Goal: Task Accomplishment & Management: Use online tool/utility

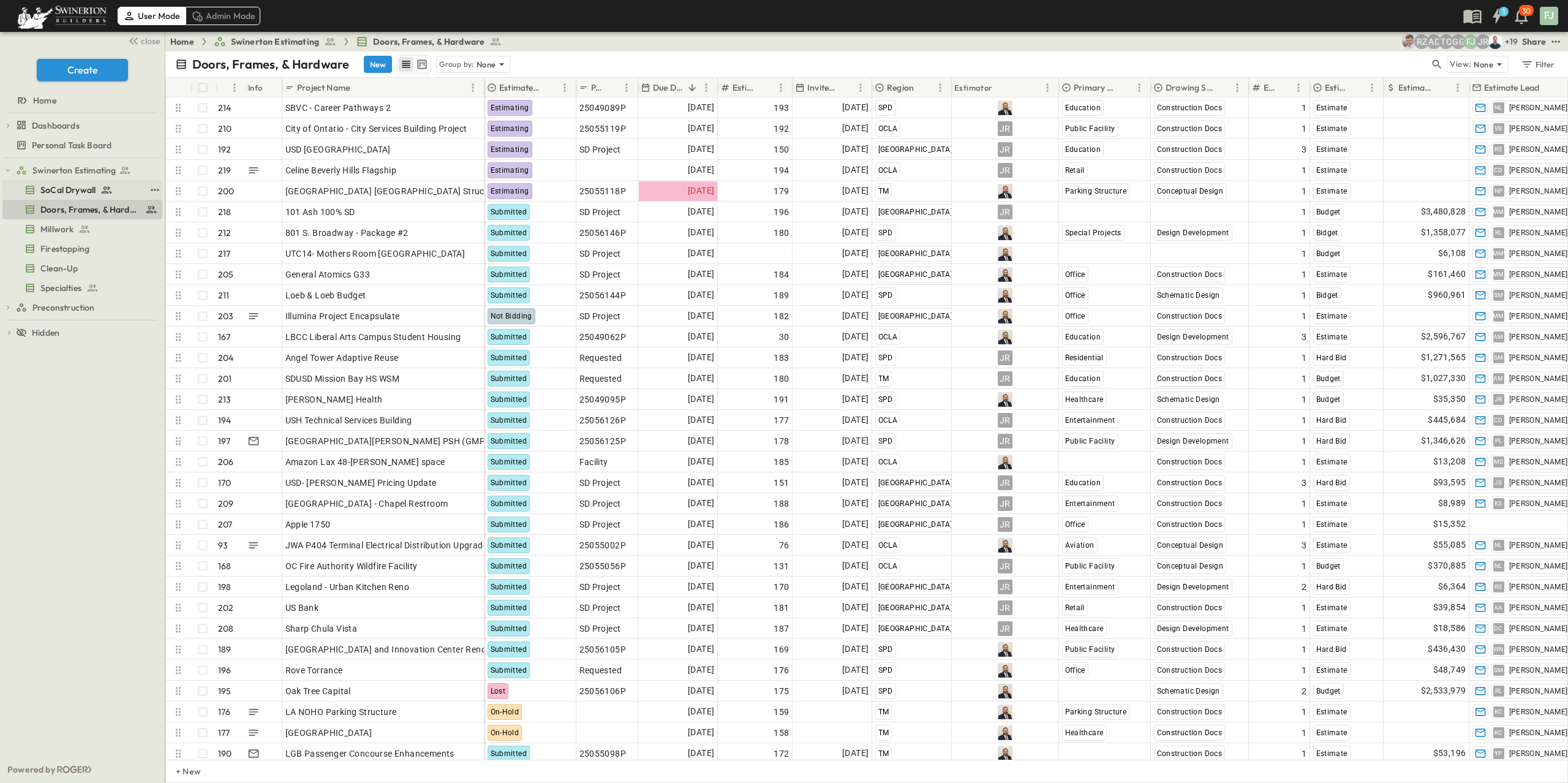
click at [78, 183] on span "SoCal Drywall" at bounding box center [68, 189] width 55 height 12
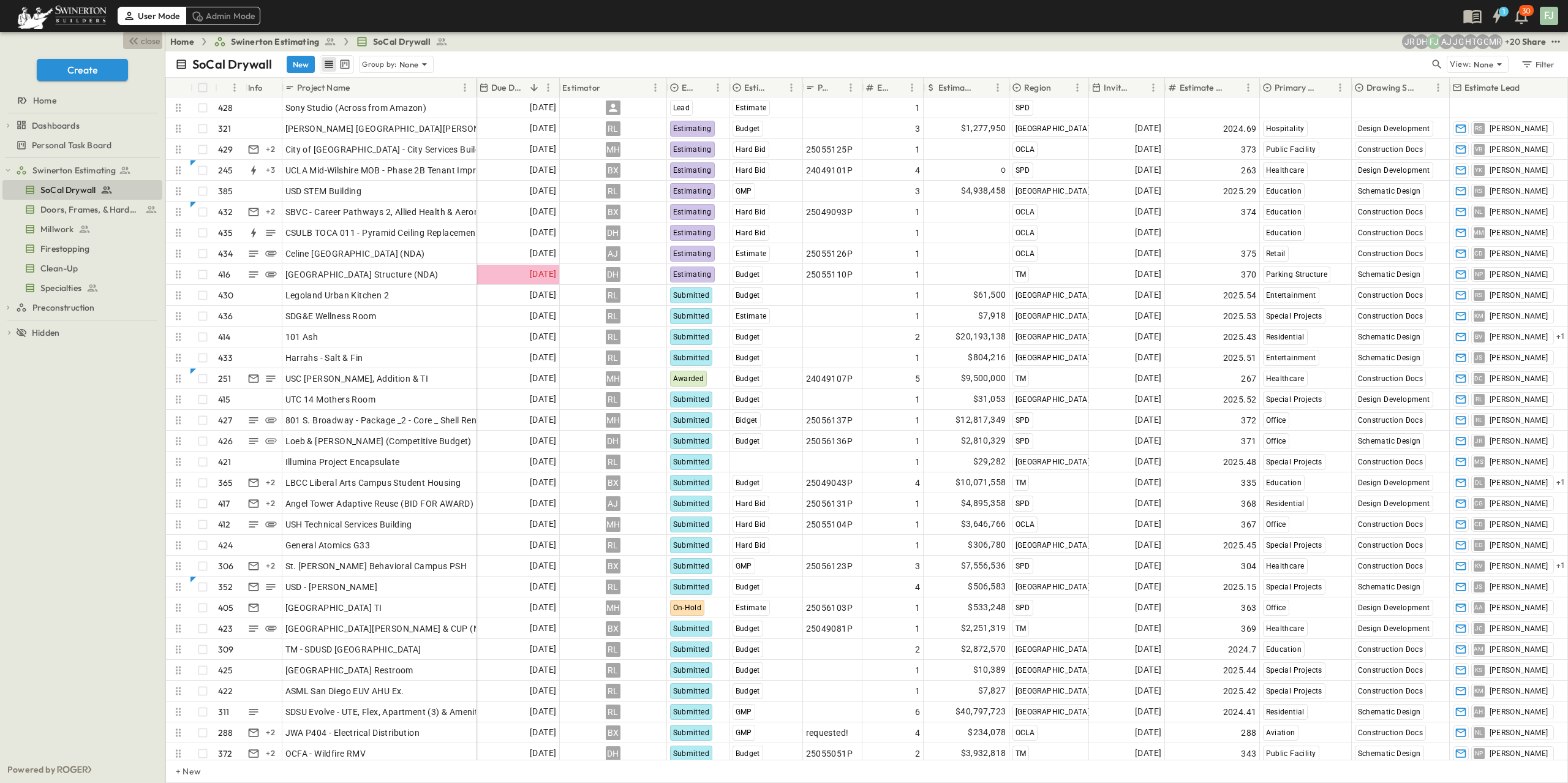
click at [154, 38] on span "close" at bounding box center [150, 41] width 19 height 12
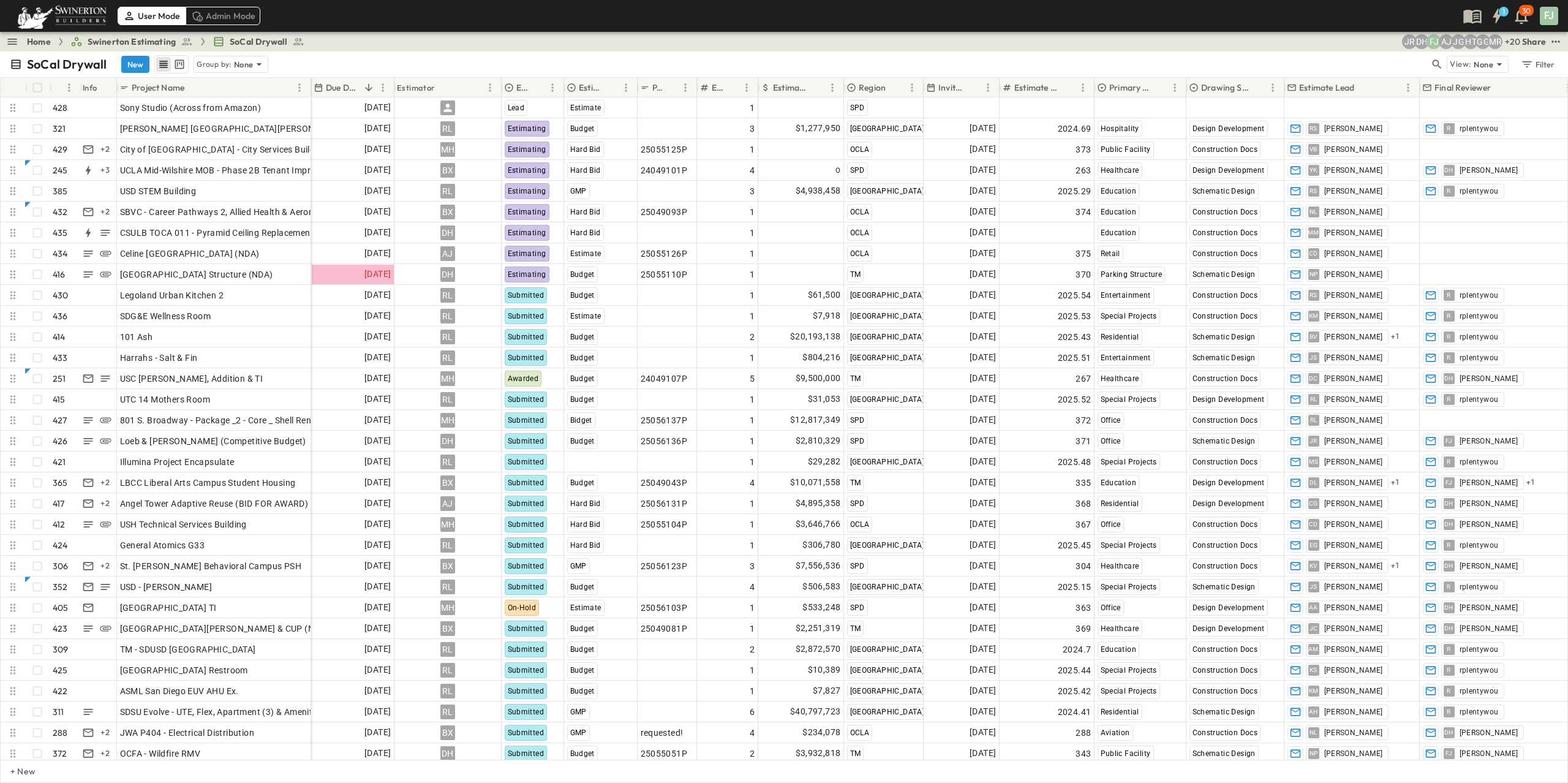
click at [306, 56] on div "SoCal Drywall New Group by: None" at bounding box center [719, 64] width 1419 height 19
click at [314, 56] on div "SoCal Drywall New Group by: None" at bounding box center [719, 64] width 1419 height 19
click at [364, 78] on div "Due Date" at bounding box center [345, 88] width 61 height 20
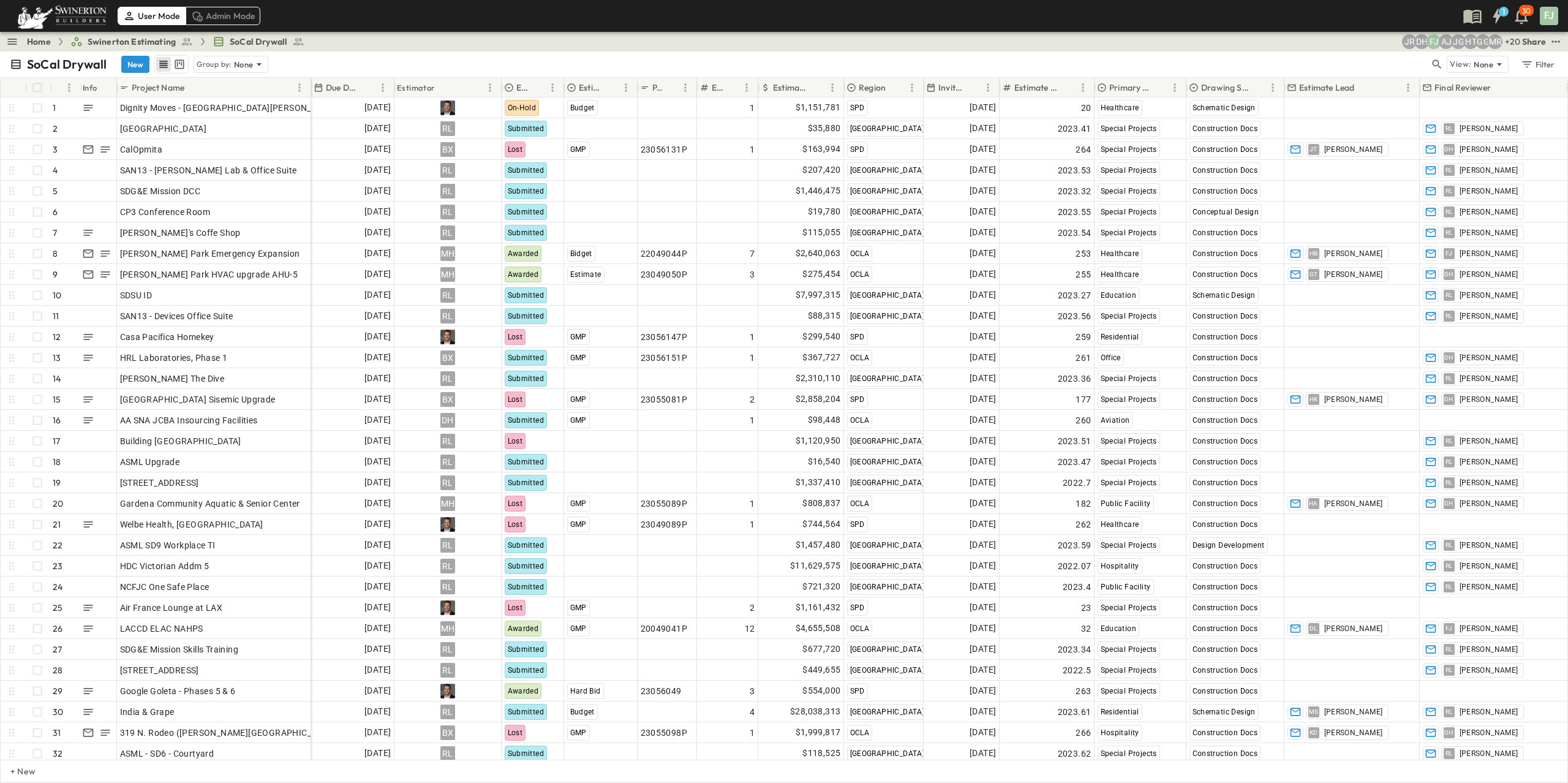
click at [364, 82] on icon "Sort" at bounding box center [368, 87] width 11 height 11
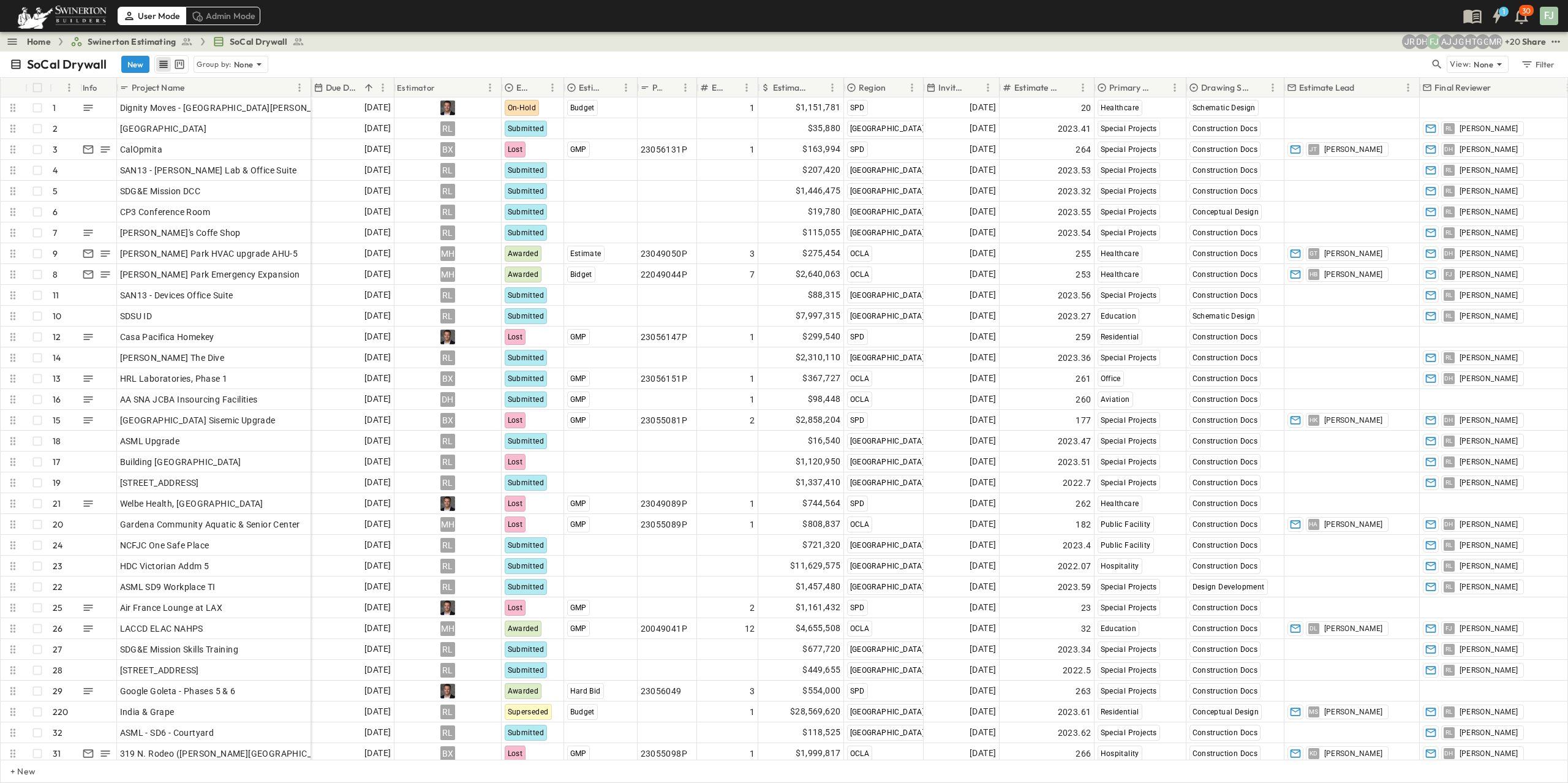
click at [364, 82] on icon "Sort" at bounding box center [368, 87] width 11 height 11
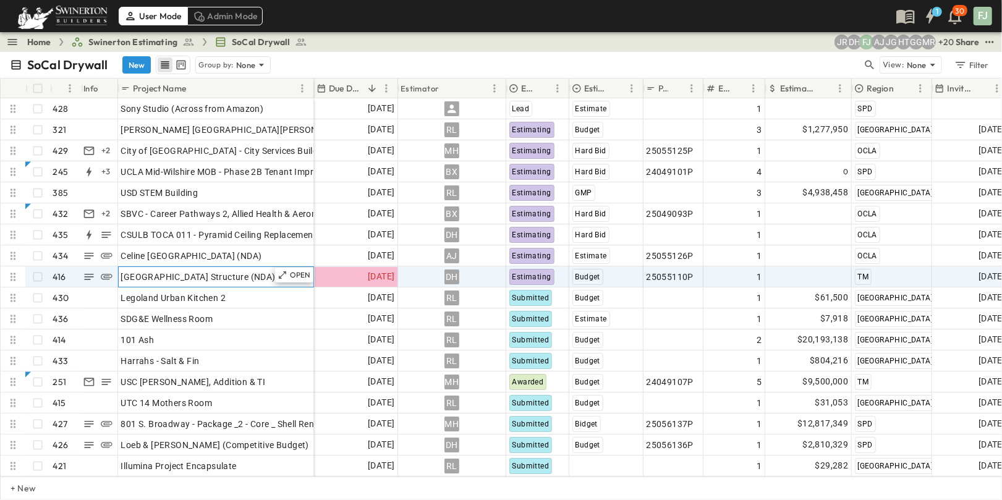
click at [234, 268] on div "[GEOGRAPHIC_DATA] Structure (NDA)" at bounding box center [216, 276] width 190 height 17
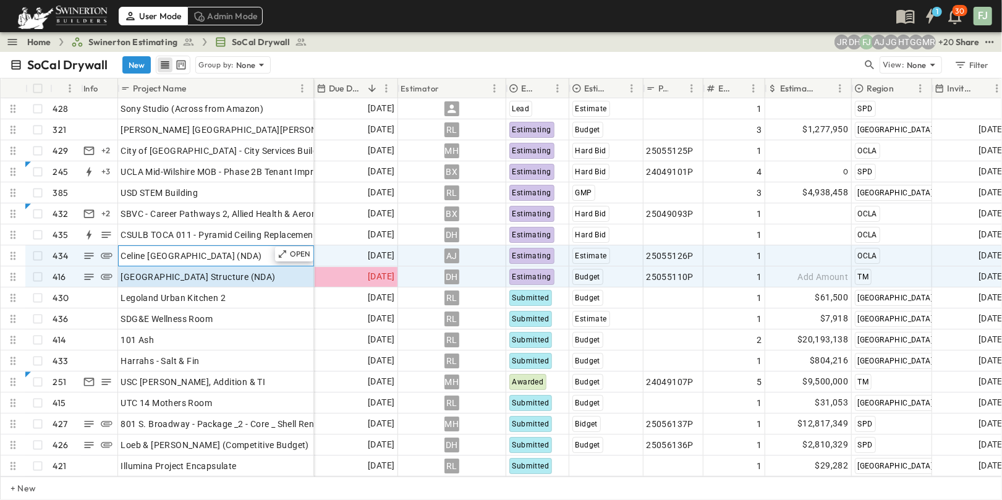
click at [233, 250] on div "Celine [GEOGRAPHIC_DATA] (NDA)" at bounding box center [216, 255] width 190 height 17
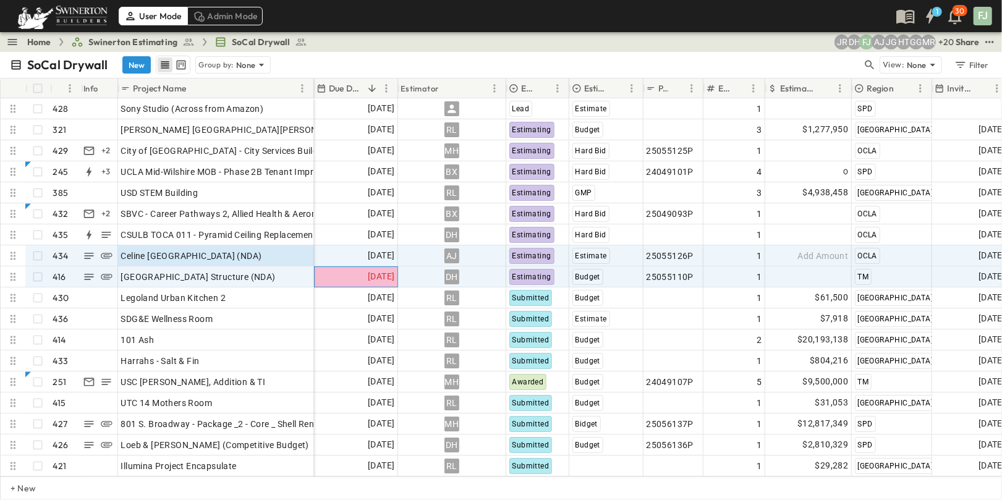
click at [372, 270] on span "[DATE]" at bounding box center [381, 277] width 27 height 14
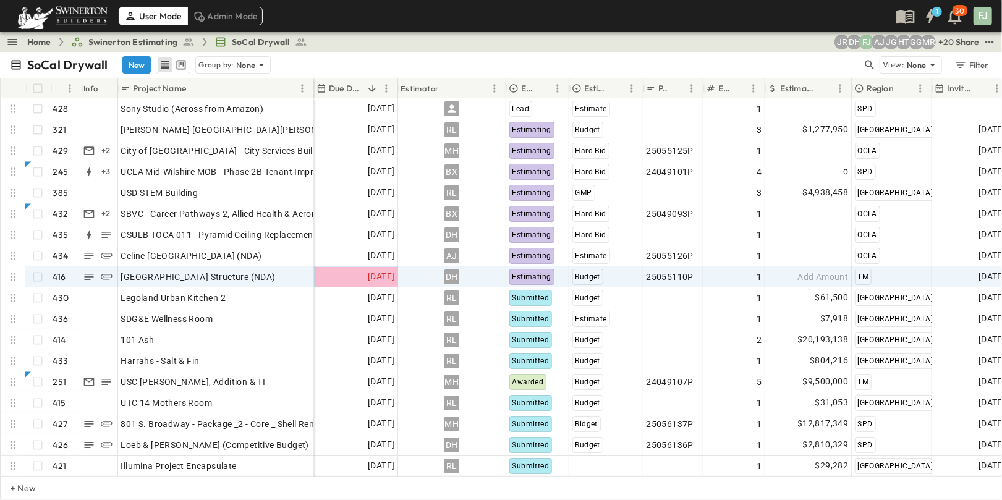
click at [434, 56] on div "SoCal Drywall New Group by: None" at bounding box center [436, 65] width 853 height 19
click at [561, 267] on div "Estimating" at bounding box center [538, 277] width 62 height 20
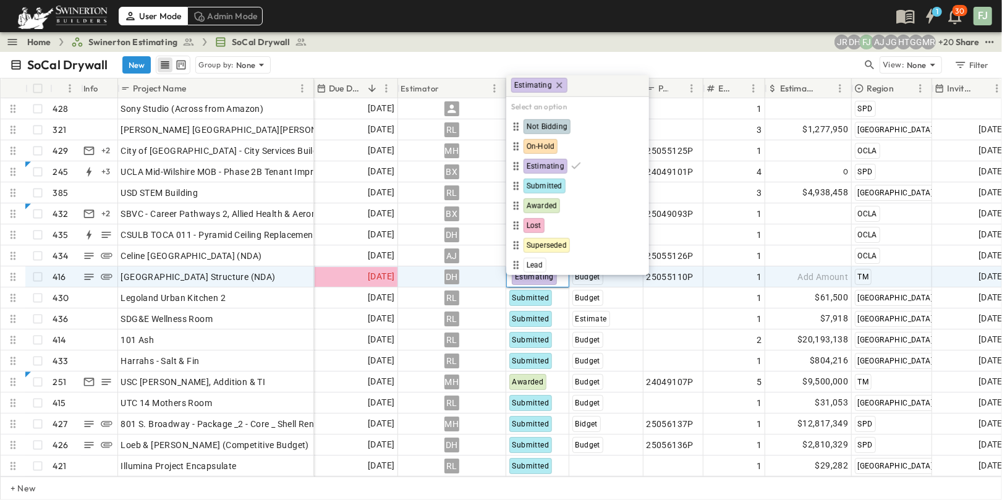
click at [532, 52] on div "SoCal Drywall New Group by: None View: None Filter" at bounding box center [501, 65] width 1002 height 26
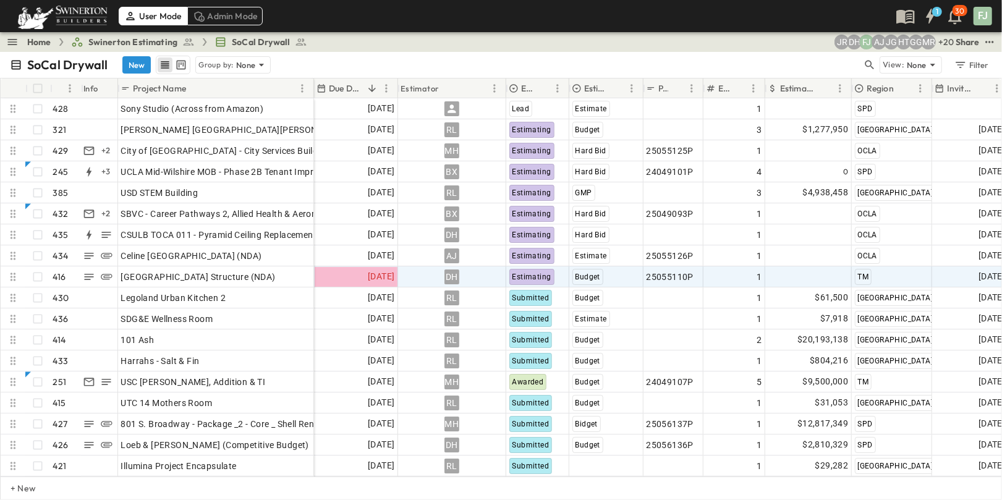
click at [344, 56] on div "SoCal Drywall New Group by: None" at bounding box center [436, 65] width 853 height 19
click at [372, 42] on div "Home Swinerton Estimating SoCal Drywall + 20 MR GG HT JG AJ FJ [PERSON_NAME] Sh…" at bounding box center [501, 42] width 1002 height 20
click at [322, 45] on div "Home Swinerton Estimating SoCal Drywall + 20 MR GG HT JG AJ FJ [PERSON_NAME] Sh…" at bounding box center [501, 42] width 1002 height 20
click at [301, 41] on div "Home Swinerton Estimating SoCal Drywall + 20 MR GG HT JG AJ FJ [PERSON_NAME] Sh…" at bounding box center [501, 42] width 1002 height 20
click at [315, 56] on div "SoCal Drywall New Group by: None" at bounding box center [436, 65] width 853 height 19
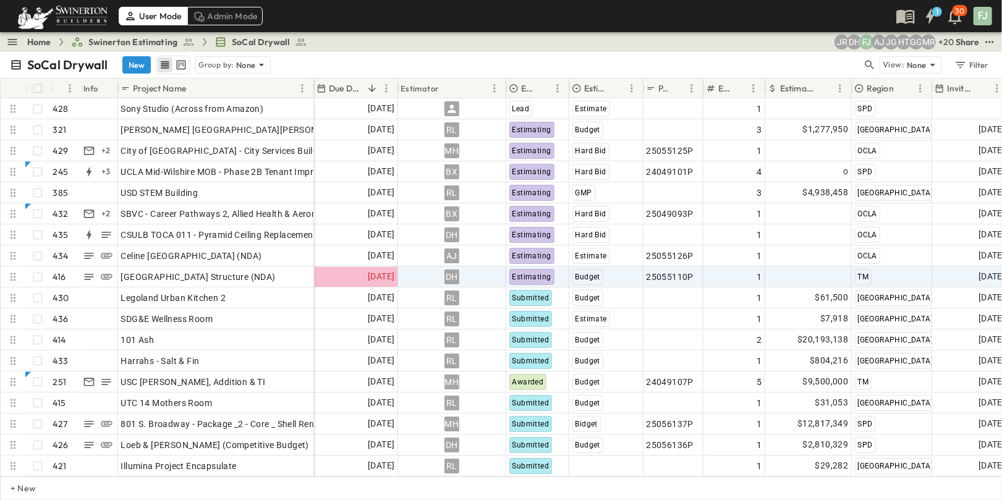
click at [326, 52] on div "SoCal Drywall New Group by: None View: None Filter" at bounding box center [501, 65] width 1002 height 26
click at [333, 56] on div "SoCal Drywall New Group by: None" at bounding box center [436, 65] width 853 height 19
click at [321, 56] on div "SoCal Drywall New Group by: None" at bounding box center [436, 65] width 853 height 19
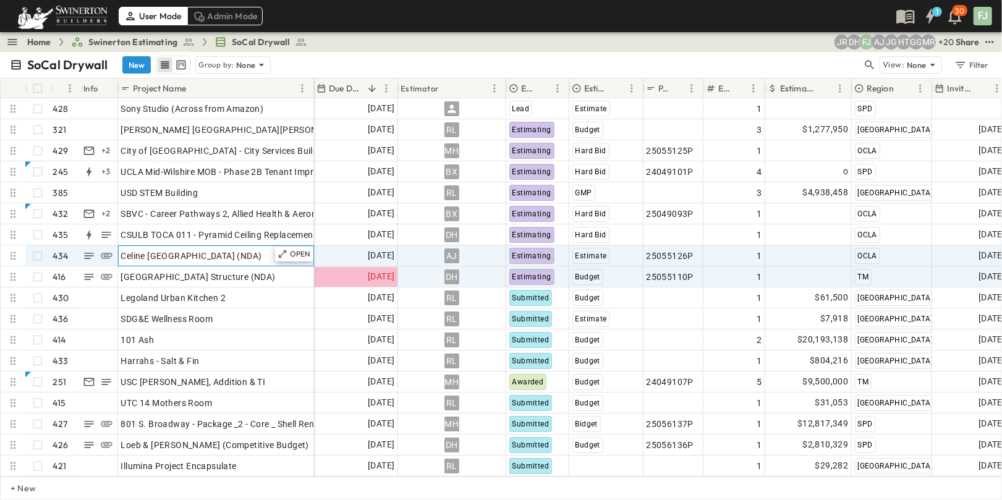
click at [243, 253] on div "Celine [GEOGRAPHIC_DATA] (NDA)" at bounding box center [216, 255] width 190 height 17
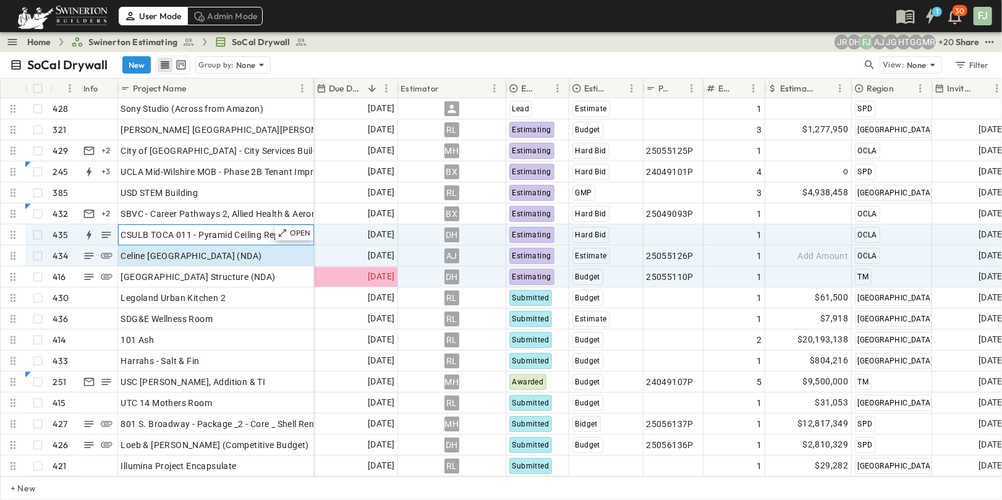
click at [143, 229] on span "CSULB TOCA 011 - Pyramid Ceiling Replacement" at bounding box center [219, 235] width 196 height 12
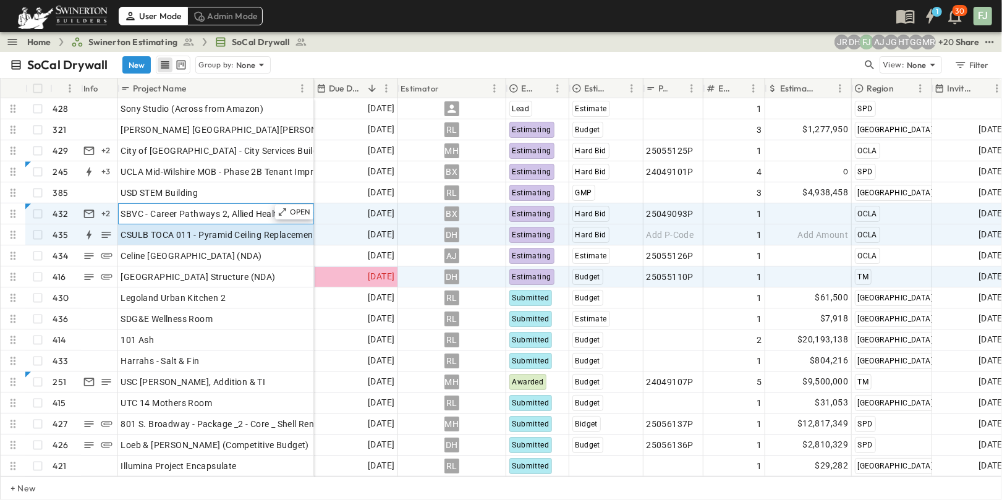
click at [152, 208] on span "SBVC - Career Pathways 2, Allied Health & Aeronautics Bldg's" at bounding box center [244, 214] width 247 height 12
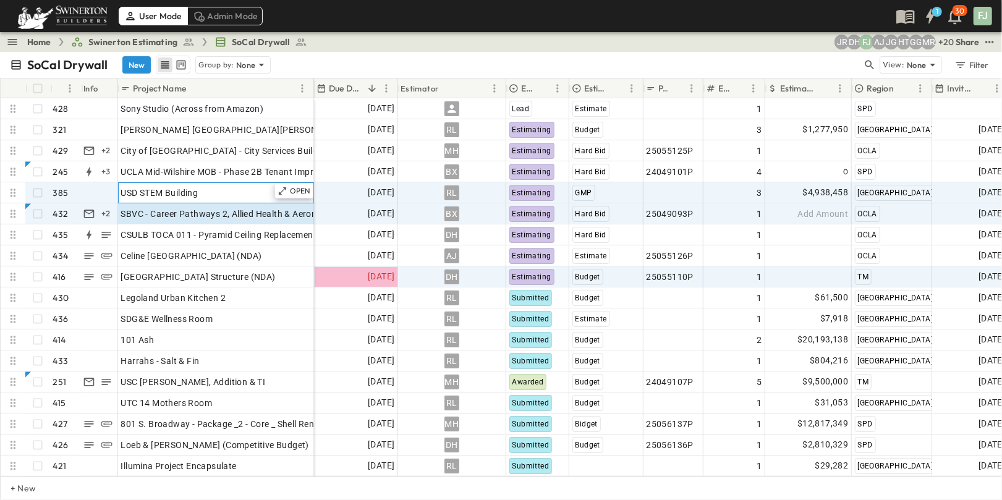
click at [231, 184] on div "USD STEM Building" at bounding box center [216, 192] width 190 height 17
click at [198, 208] on div "SBVC - Career Pathways 2, Allied Health & Aeronautics Bldg's" at bounding box center [216, 213] width 190 height 17
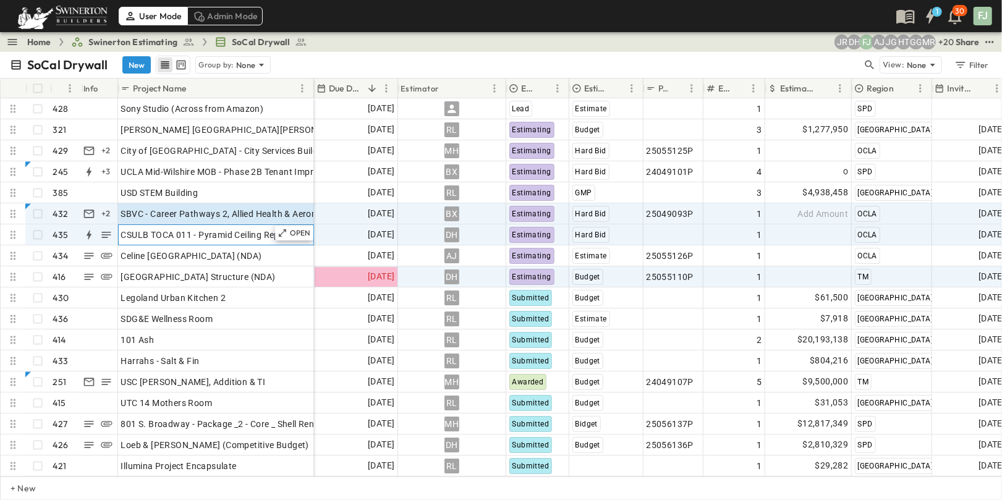
click at [197, 229] on span "CSULB TOCA 011 - Pyramid Ceiling Replacement" at bounding box center [219, 235] width 196 height 12
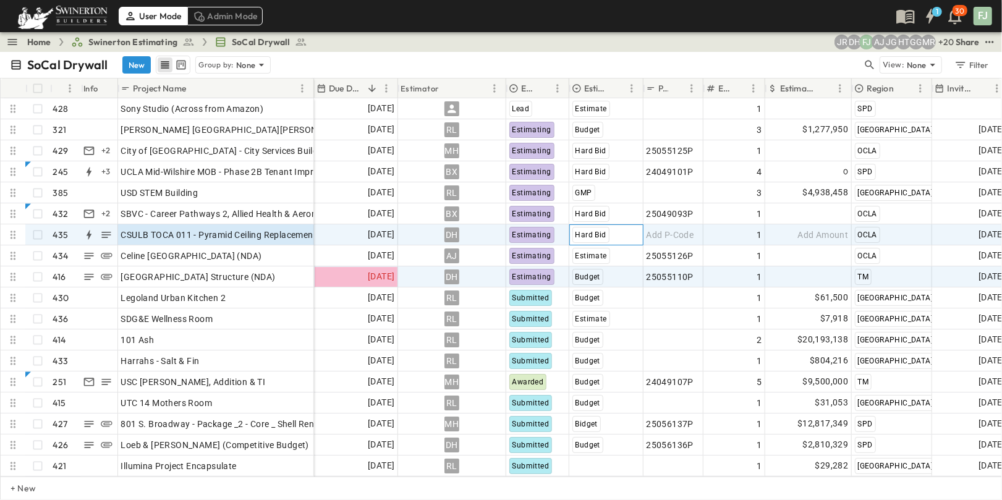
click at [615, 225] on div "Hard Bid" at bounding box center [606, 235] width 73 height 20
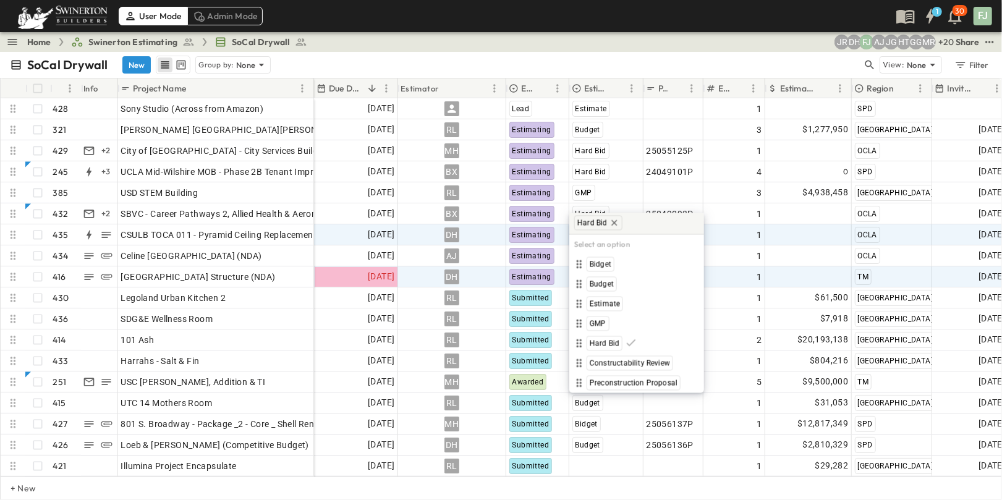
click at [608, 36] on div "Home Swinerton Estimating SoCal Drywall + 20 MR GG HT JG AJ FJ [PERSON_NAME] Sh…" at bounding box center [501, 42] width 1002 height 20
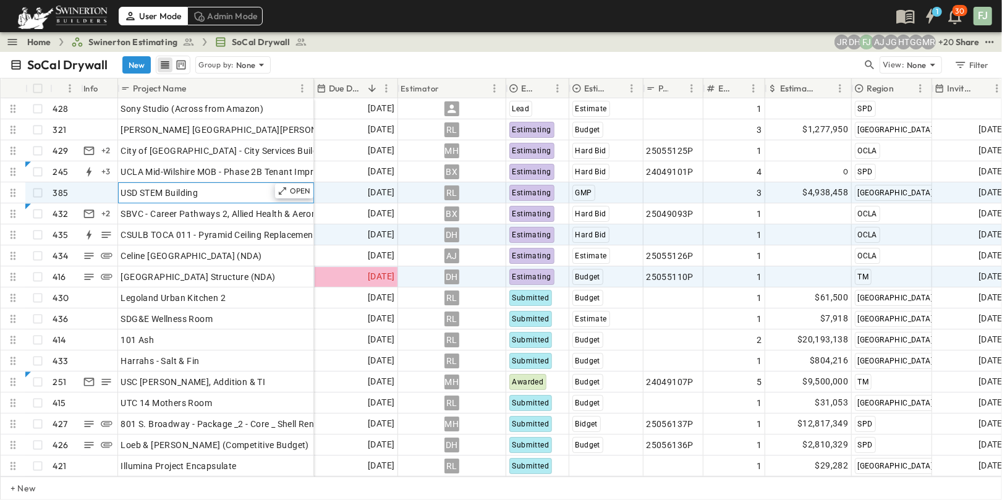
click at [143, 187] on span "USD STEM Building" at bounding box center [159, 193] width 77 height 12
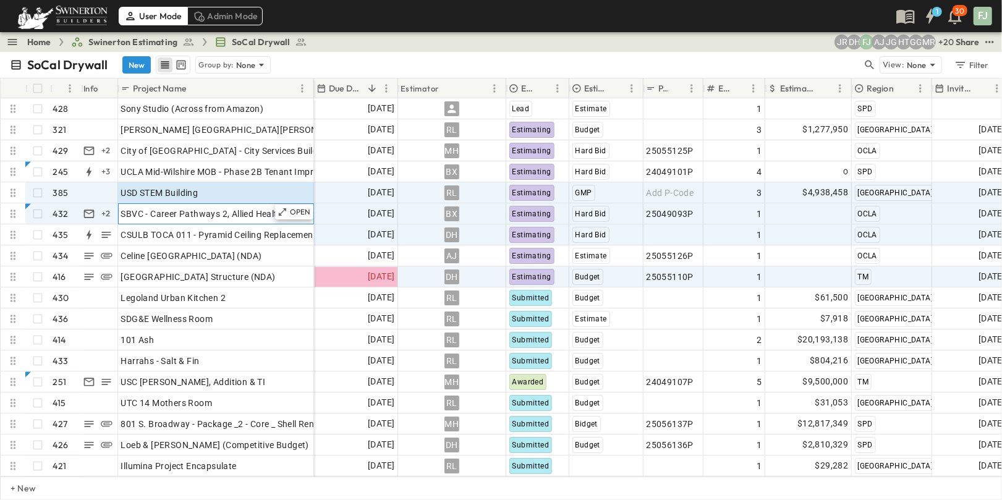
click at [176, 208] on span "SBVC - Career Pathways 2, Allied Health & Aeronautics Bldg's" at bounding box center [244, 214] width 247 height 12
click at [181, 184] on div "USD STEM Building" at bounding box center [216, 192] width 190 height 17
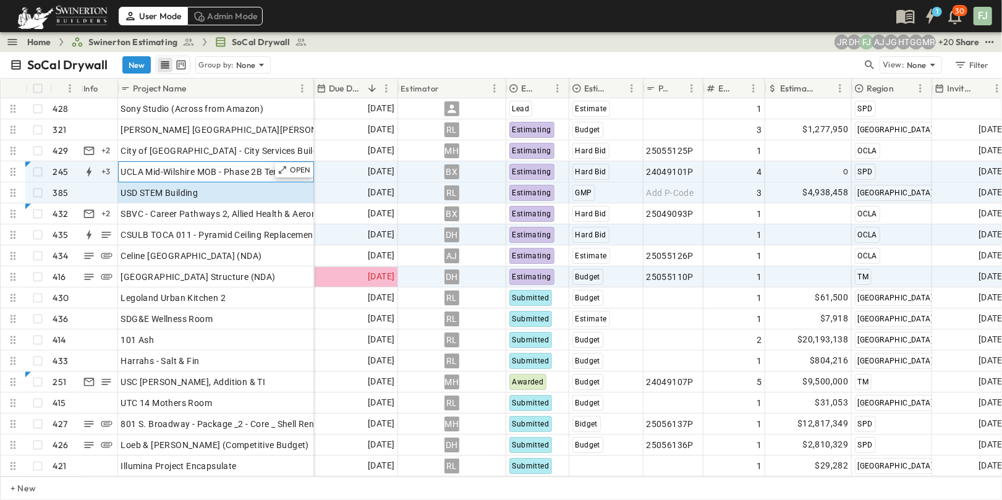
click at [184, 166] on span "UCLA Mid-Wilshire MOB - Phase 2B Tenant Improvements Floors 1-3 100% SD Budget" at bounding box center [293, 172] width 344 height 12
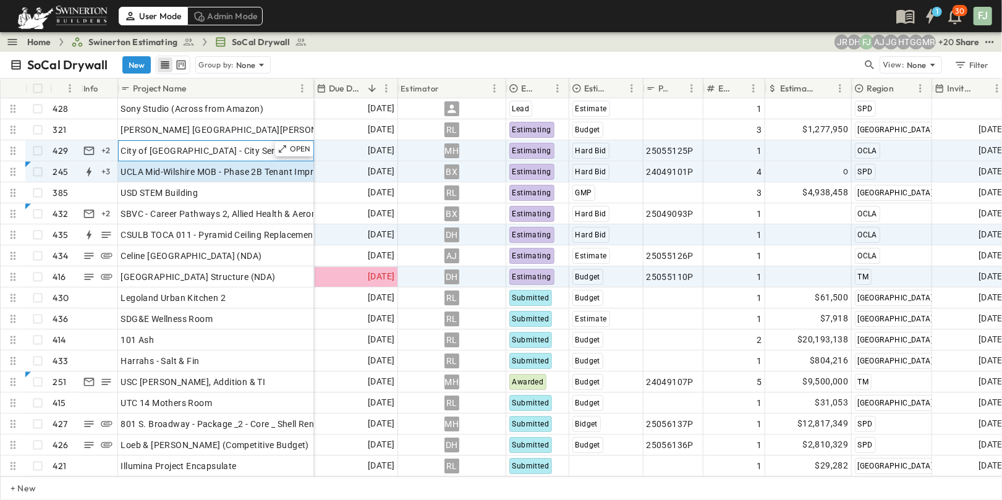
click at [202, 145] on span "City of [GEOGRAPHIC_DATA] - City Services Building" at bounding box center [226, 151] width 210 height 12
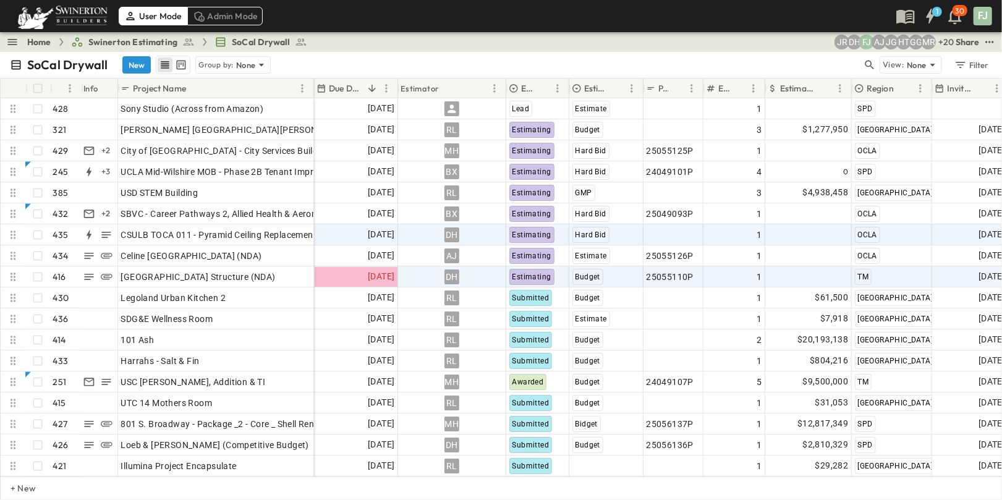
click at [445, 41] on div "Home Swinerton Estimating SoCal Drywall + 20 MR GG HT JG AJ FJ [PERSON_NAME] Sh…" at bounding box center [501, 42] width 1002 height 20
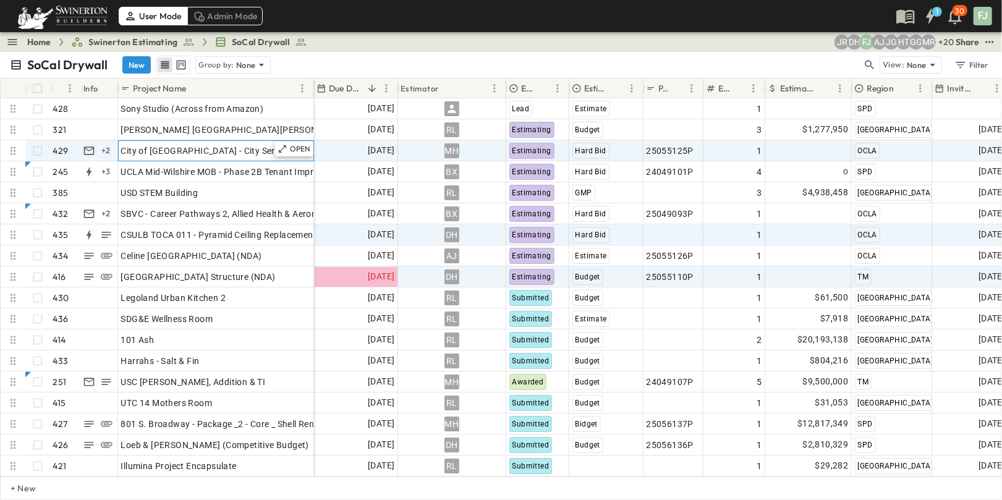
click at [176, 145] on div "City of [GEOGRAPHIC_DATA] - City Services Building" at bounding box center [216, 150] width 190 height 17
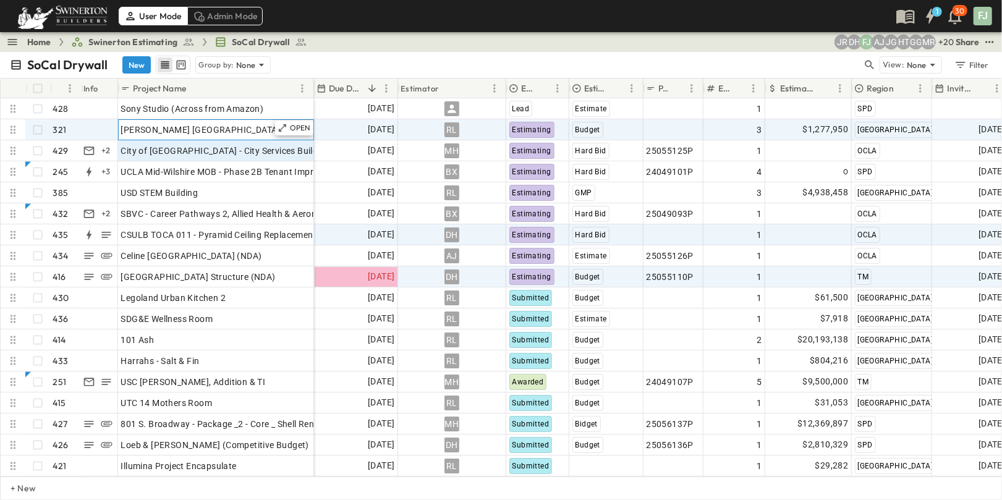
click at [230, 124] on span "[PERSON_NAME] [GEOGRAPHIC_DATA][PERSON_NAME]" at bounding box center [235, 130] width 229 height 12
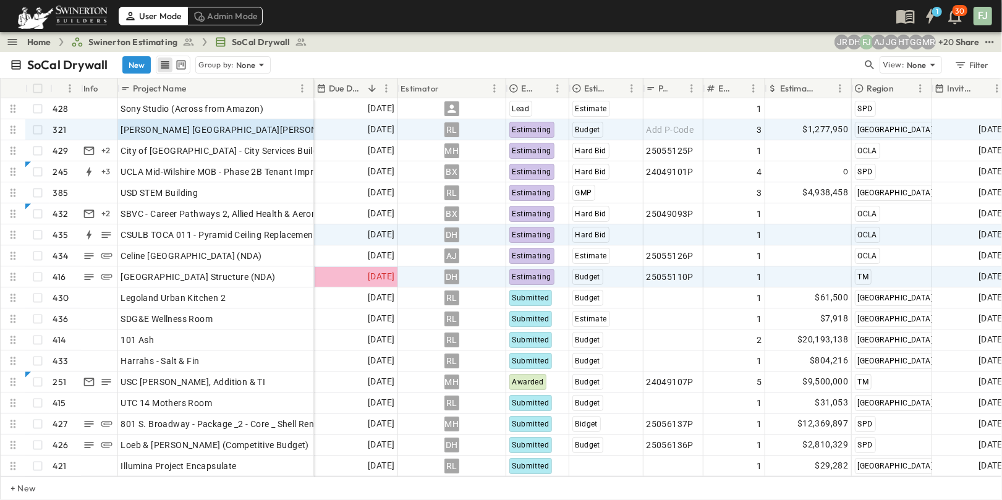
click at [263, 87] on div "# Info Project Name Due Date Estimator Estimate Status Estimate Type P-Code Est…" at bounding box center [501, 89] width 1001 height 20
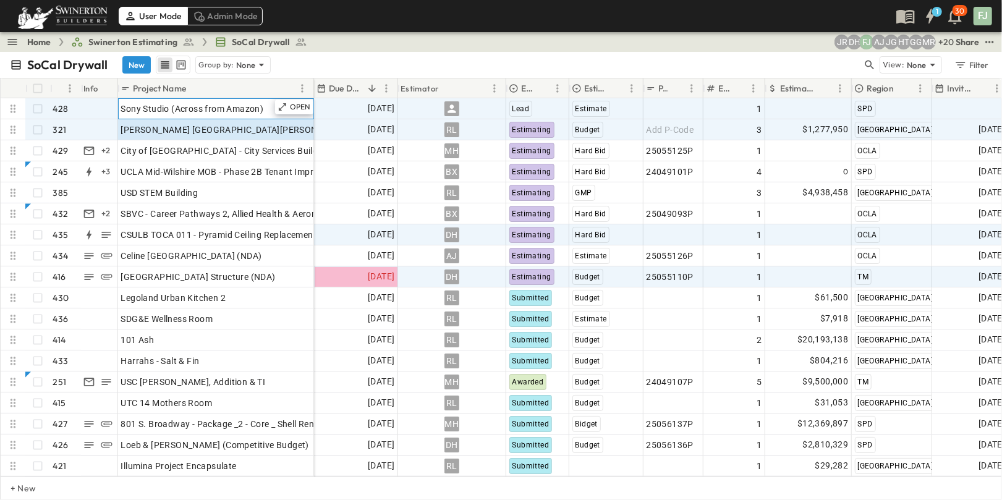
click at [250, 100] on div "Sony Studio (Across from Amazon)" at bounding box center [216, 108] width 190 height 17
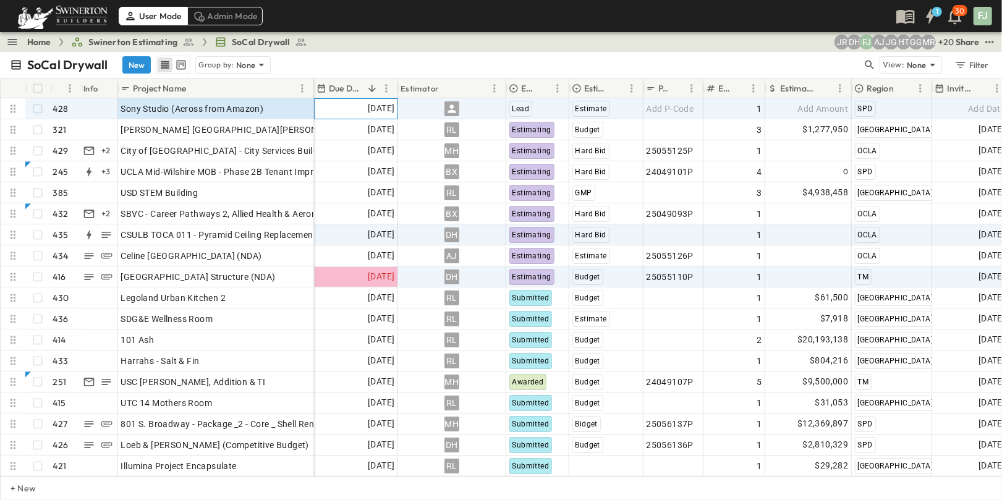
click at [378, 101] on span "[DATE]" at bounding box center [381, 108] width 27 height 14
click at [209, 103] on span "Sony Studio (Across from Amazon)" at bounding box center [192, 109] width 143 height 12
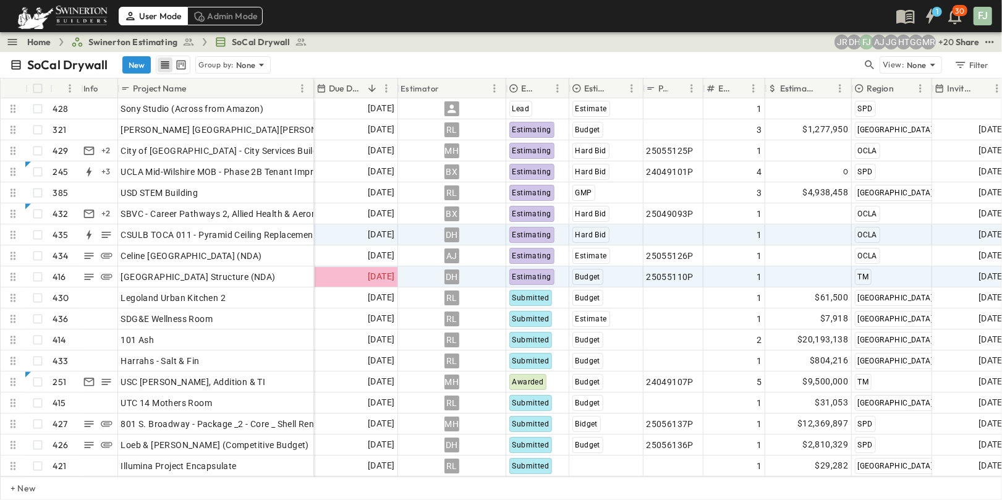
click at [295, 56] on div "SoCal Drywall New Group by: None" at bounding box center [436, 65] width 853 height 19
click at [421, 52] on div "SoCal Drywall New Group by: None View: None Filter" at bounding box center [501, 65] width 1002 height 26
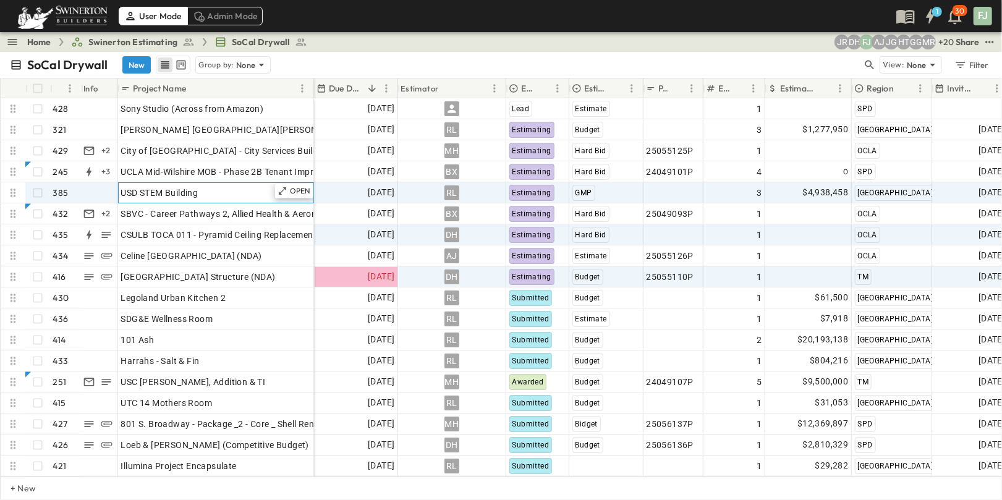
click at [173, 184] on div "USD STEM Building" at bounding box center [216, 192] width 190 height 17
click at [302, 186] on p "OPEN" at bounding box center [300, 191] width 21 height 10
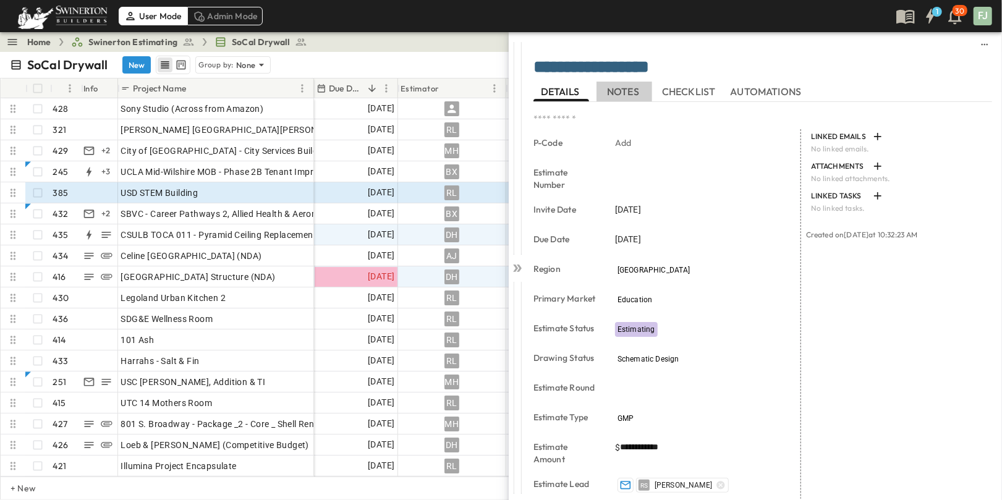
click at [626, 90] on span "NOTES" at bounding box center [624, 91] width 35 height 11
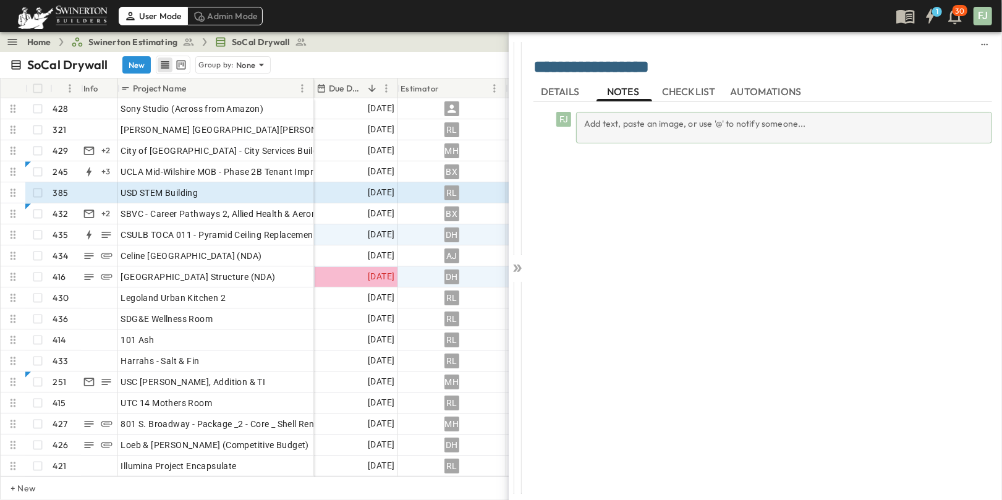
click at [676, 119] on div "Add text, paste an image, or use '@' to notify someone..." at bounding box center [784, 128] width 416 height 32
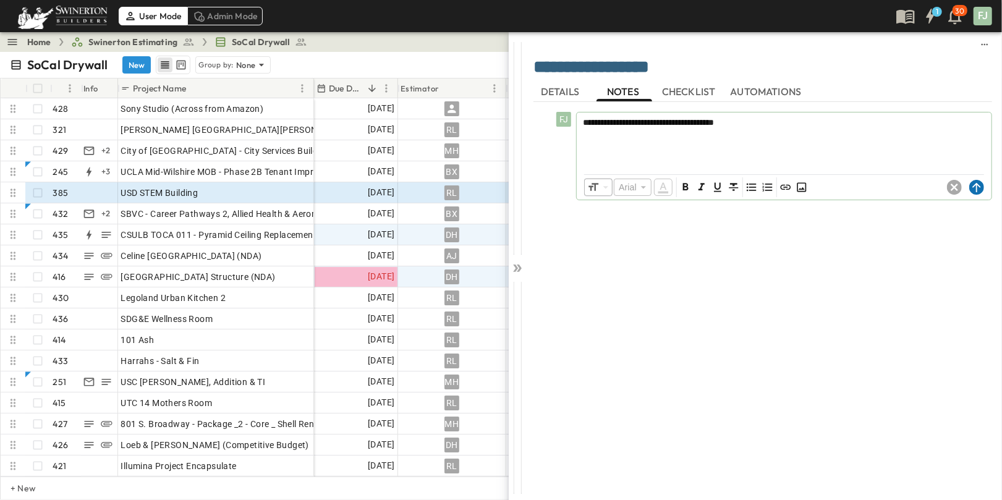
click at [981, 180] on circle at bounding box center [977, 187] width 15 height 15
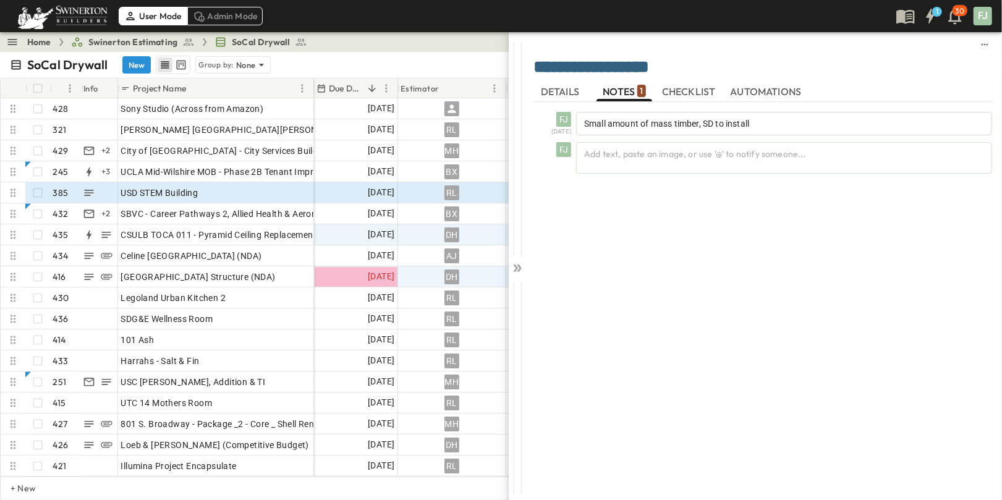
click at [717, 301] on div "FJ [DATE] Small amount of mass timber, SD to install FJ Add text, paste an imag…" at bounding box center [763, 294] width 459 height 385
click at [834, 117] on p "Small amount of mass timber, SD to install" at bounding box center [784, 123] width 400 height 12
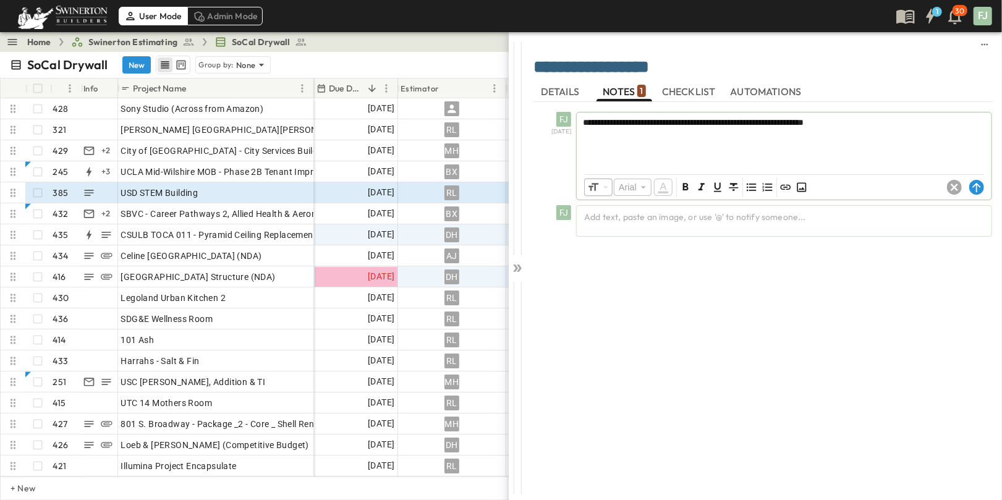
click at [860, 116] on p "**********" at bounding box center [784, 122] width 403 height 12
click at [980, 180] on icon at bounding box center [977, 187] width 15 height 15
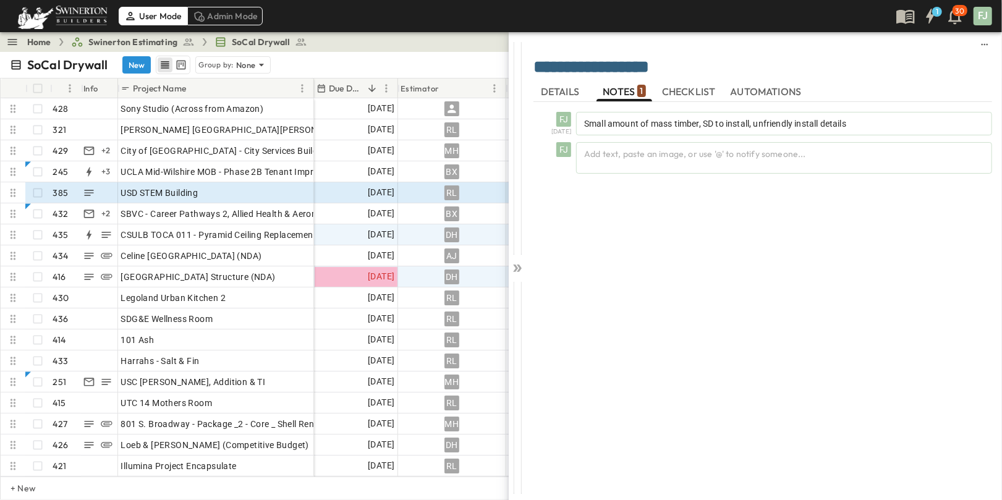
click at [838, 313] on div "FJ [DATE] Small amount of mass timber, SD to install, unfriendly install detail…" at bounding box center [763, 294] width 459 height 385
click at [520, 263] on icon at bounding box center [517, 268] width 12 height 12
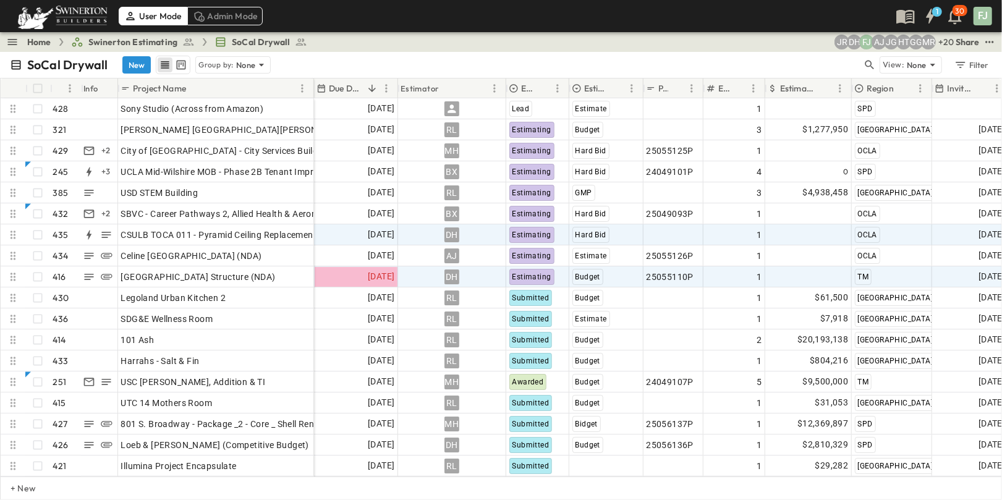
click at [738, 56] on div "SoCal Drywall New Group by: None" at bounding box center [436, 65] width 853 height 19
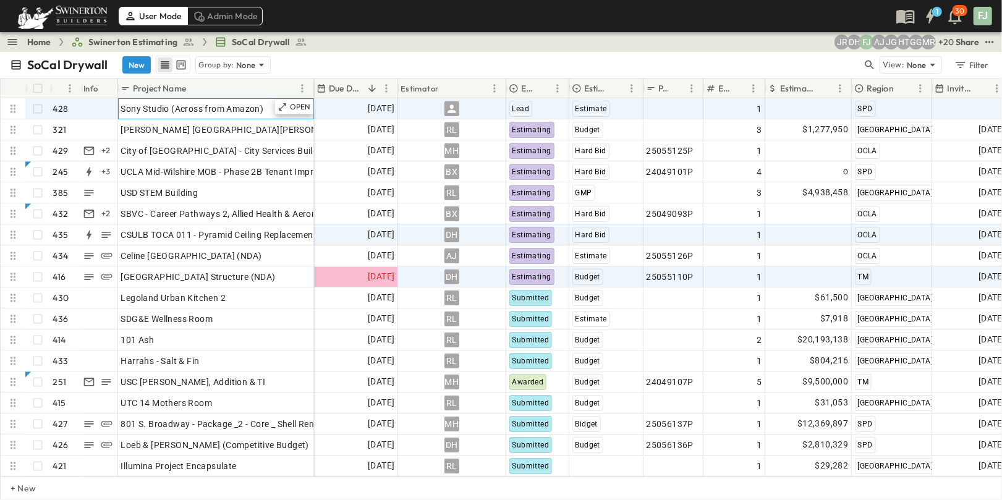
click at [200, 103] on span "Sony Studio (Across from Amazon)" at bounding box center [192, 109] width 143 height 12
drag, startPoint x: 267, startPoint y: 98, endPoint x: 65, endPoint y: 100, distance: 202.2
click at [119, 101] on input "**********" at bounding box center [216, 108] width 194 height 15
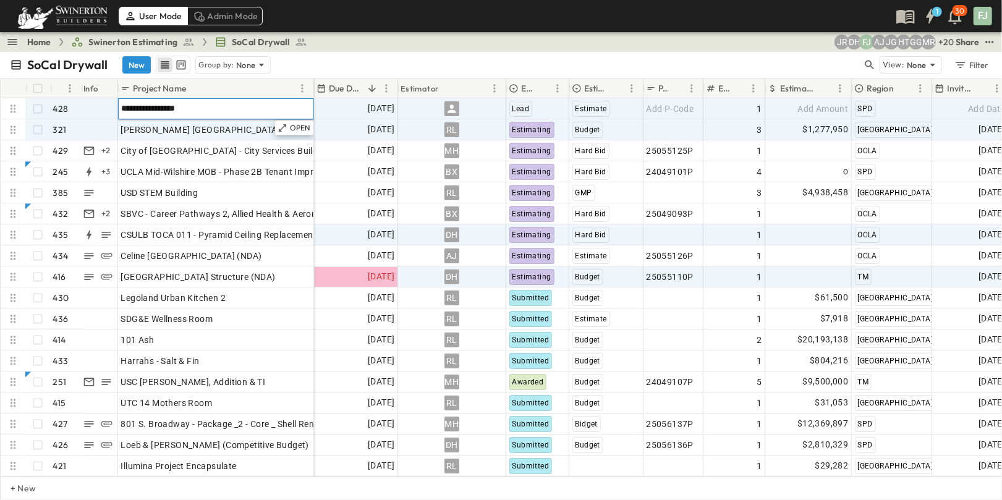
type input "**********"
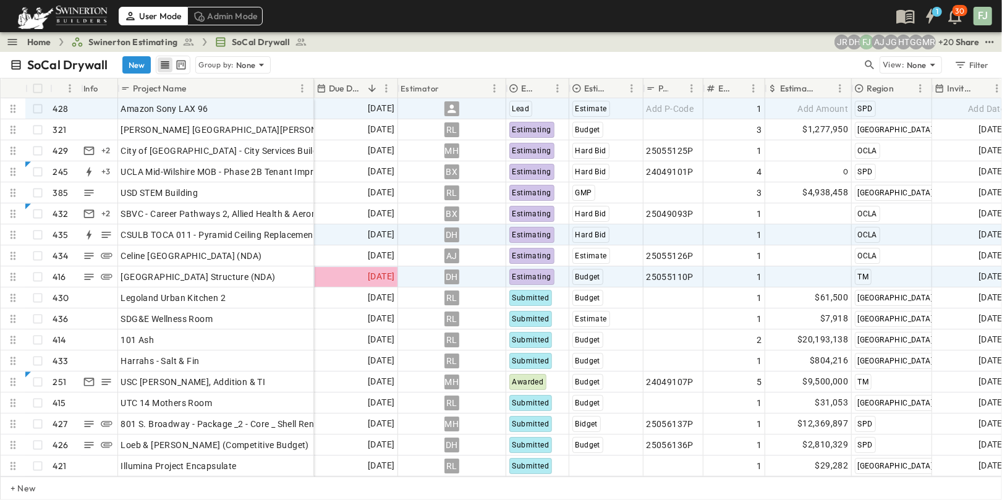
click at [440, 32] on div "User Mode Admin Mode 1 30 FJ" at bounding box center [500, 16] width 1000 height 32
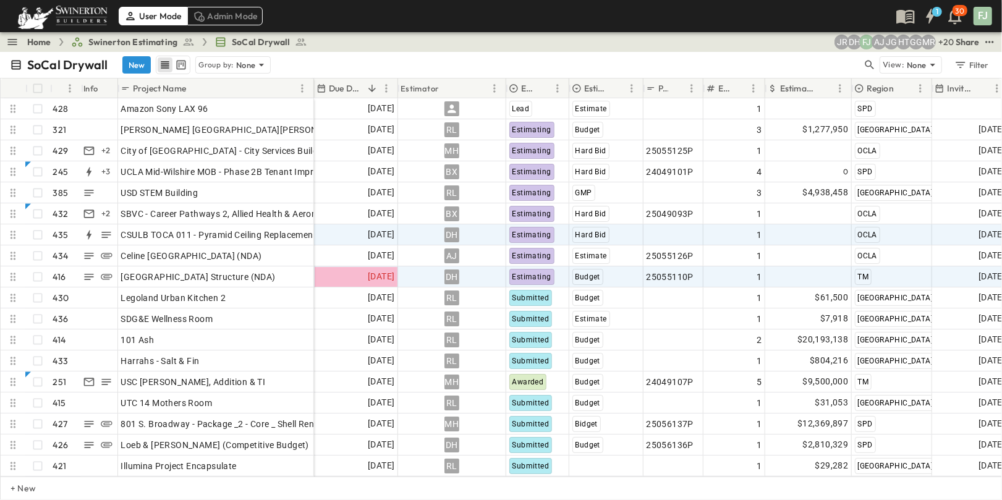
click at [388, 56] on div "SoCal Drywall New Group by: None" at bounding box center [436, 65] width 853 height 19
